Goal: Obtain resource: Obtain resource

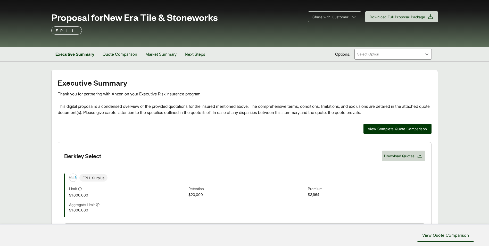
scroll to position [26, 0]
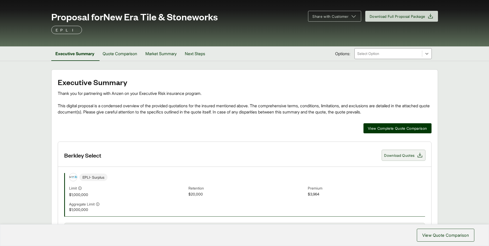
click at [405, 159] on button "Download Quotes" at bounding box center [403, 155] width 43 height 10
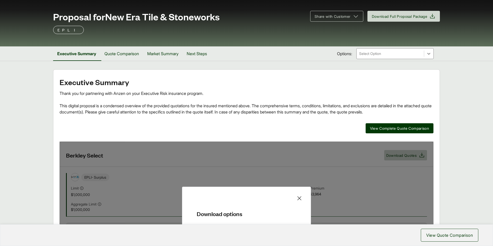
click at [261, 188] on div "Download options Include quote comparison Cancel Confirm and Download" at bounding box center [246, 224] width 129 height 75
click at [299, 199] on icon at bounding box center [299, 198] width 6 height 6
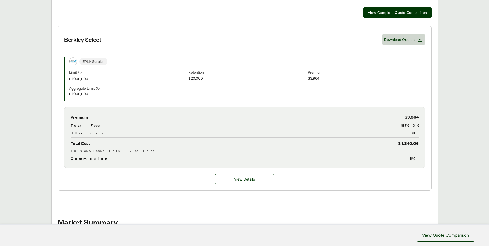
scroll to position [144, 0]
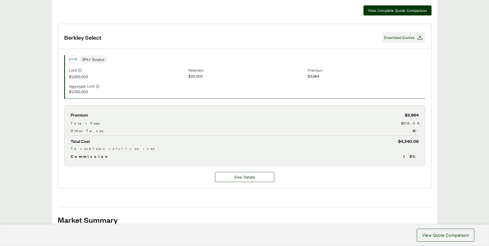
click at [399, 35] on span "Download Quotes" at bounding box center [399, 37] width 30 height 5
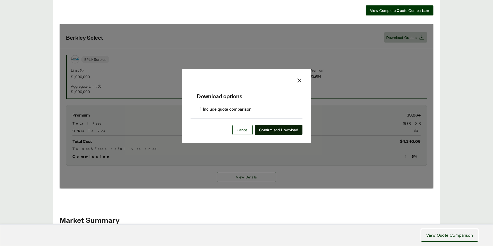
click at [267, 128] on span "Confirm and Download" at bounding box center [278, 129] width 39 height 5
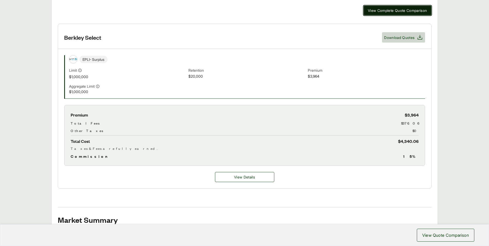
click at [387, 12] on span "View Complete Quote Comparison" at bounding box center [397, 10] width 59 height 5
